Goal: Register for event/course

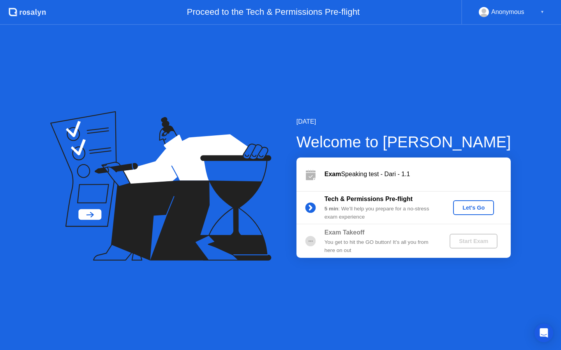
click at [473, 207] on div "Let's Go" at bounding box center [473, 208] width 35 height 6
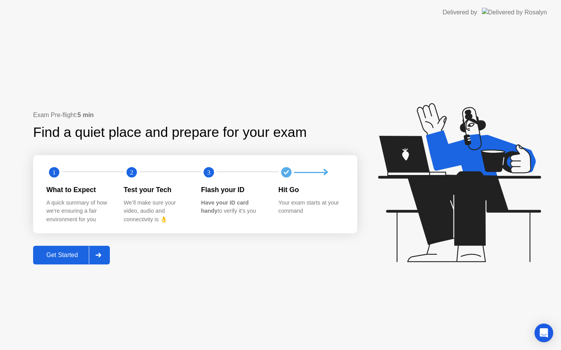
click at [61, 255] on div "Get Started" at bounding box center [61, 255] width 53 height 7
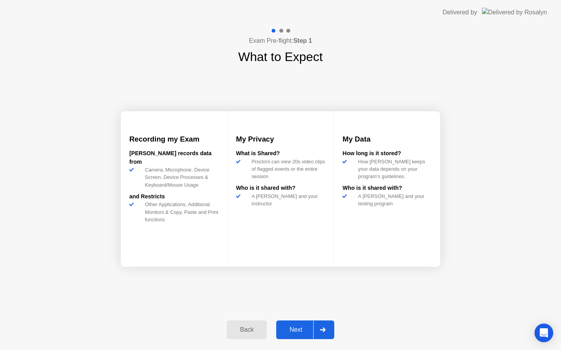
click at [295, 333] on div "Next" at bounding box center [295, 330] width 35 height 7
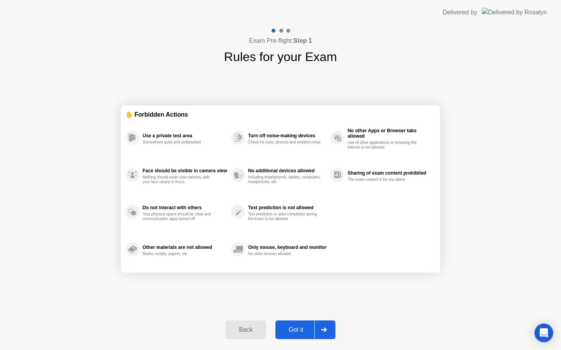
click at [295, 333] on div "Got it" at bounding box center [296, 330] width 37 height 7
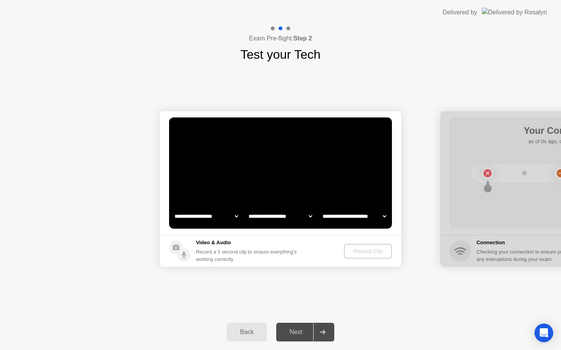
select select "**********"
select select "*******"
click at [369, 251] on div "Record Clip" at bounding box center [368, 251] width 42 height 6
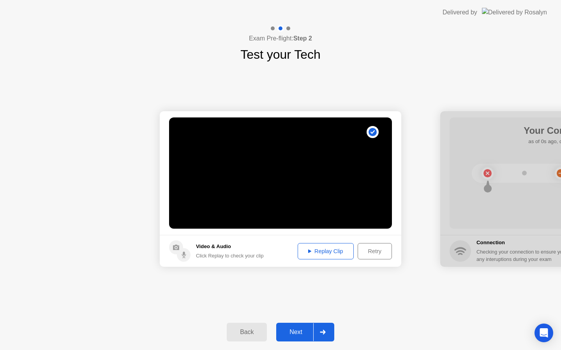
click at [331, 252] on div "Replay Clip" at bounding box center [325, 251] width 51 height 6
click at [297, 329] on div "Next" at bounding box center [295, 332] width 35 height 7
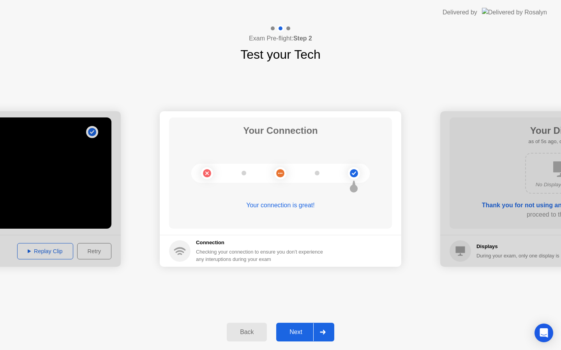
click at [295, 338] on button "Next" at bounding box center [305, 332] width 58 height 19
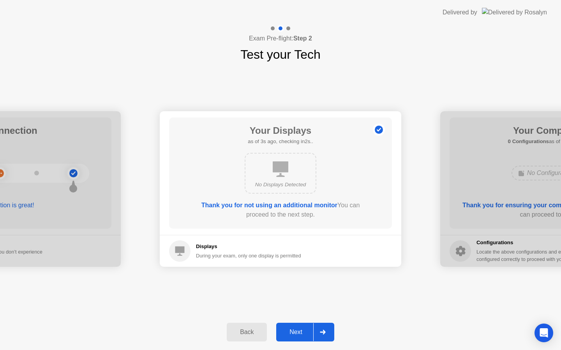
click at [295, 338] on button "Next" at bounding box center [305, 332] width 58 height 19
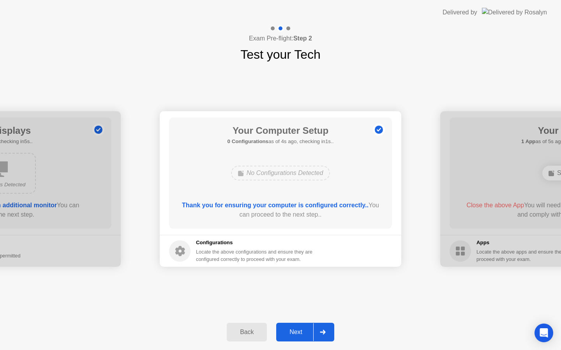
click at [295, 338] on button "Next" at bounding box center [305, 332] width 58 height 19
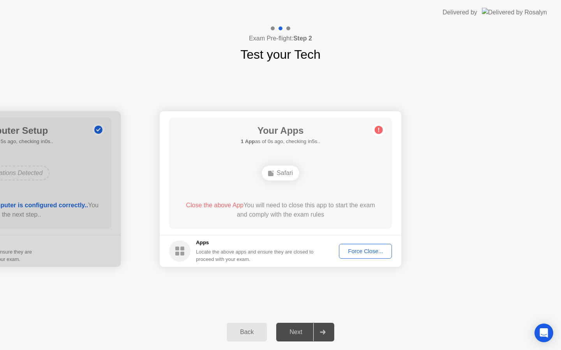
click at [355, 250] on div "Force Close..." at bounding box center [365, 251] width 48 height 6
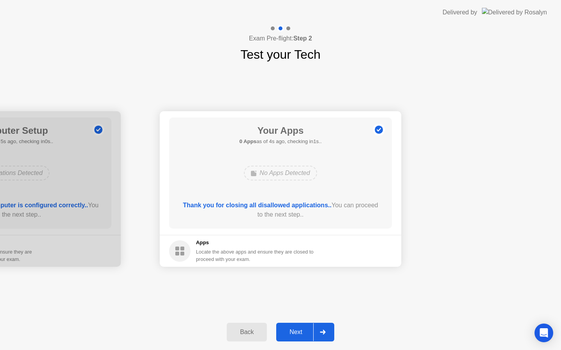
click at [294, 336] on div "Next" at bounding box center [295, 332] width 35 height 7
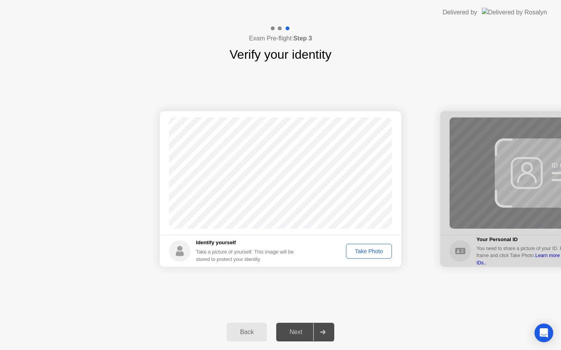
click at [294, 336] on div "Next" at bounding box center [295, 332] width 35 height 7
click at [366, 253] on div "Take Photo" at bounding box center [368, 251] width 40 height 6
click at [296, 336] on div "Next" at bounding box center [295, 332] width 35 height 7
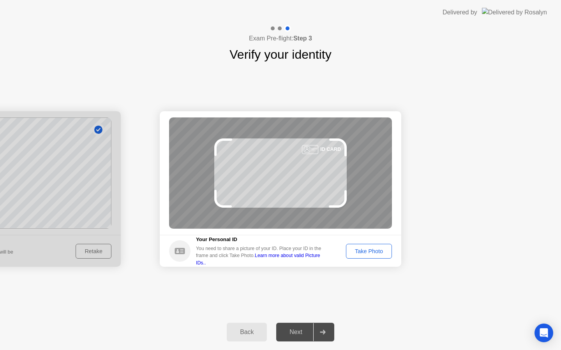
click at [361, 253] on div "Take Photo" at bounding box center [368, 251] width 40 height 6
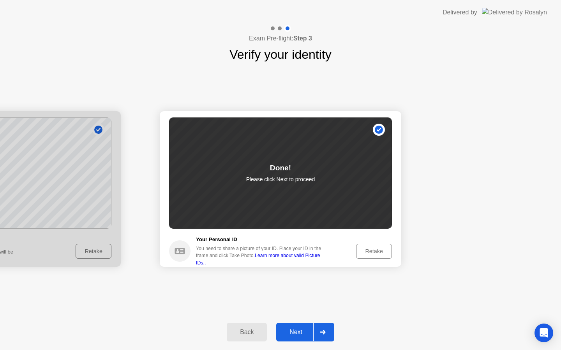
click at [300, 332] on div "Next" at bounding box center [295, 332] width 35 height 7
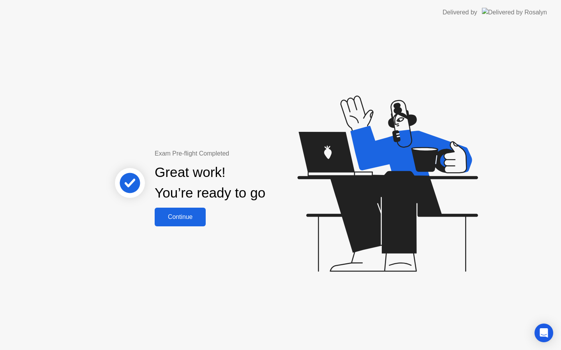
click at [183, 219] on div "Continue" at bounding box center [180, 217] width 46 height 7
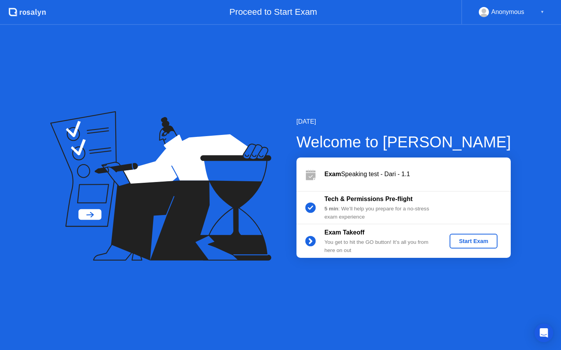
click at [473, 243] on div "Start Exam" at bounding box center [473, 241] width 42 height 6
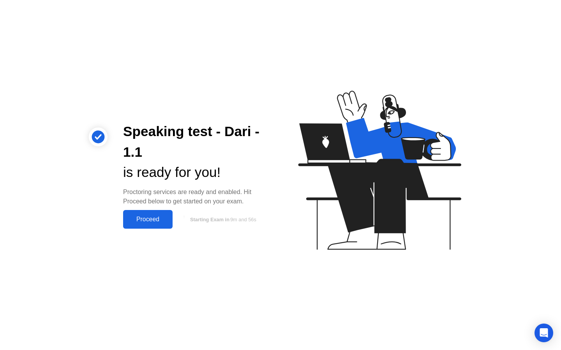
click at [146, 217] on div "Proceed" at bounding box center [147, 219] width 45 height 7
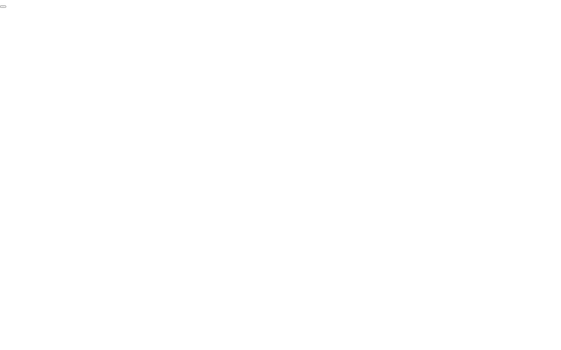
click div "End Proctoring Session"
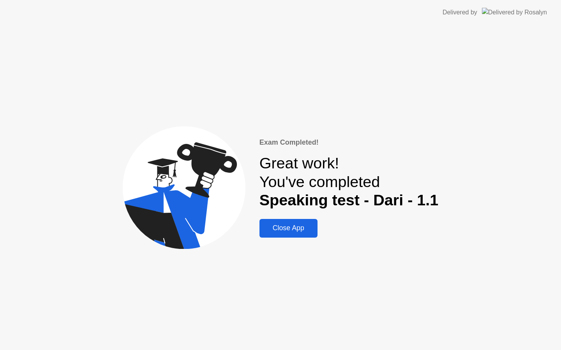
click at [294, 229] on div "Close App" at bounding box center [288, 228] width 53 height 8
